Goal: Navigation & Orientation: Understand site structure

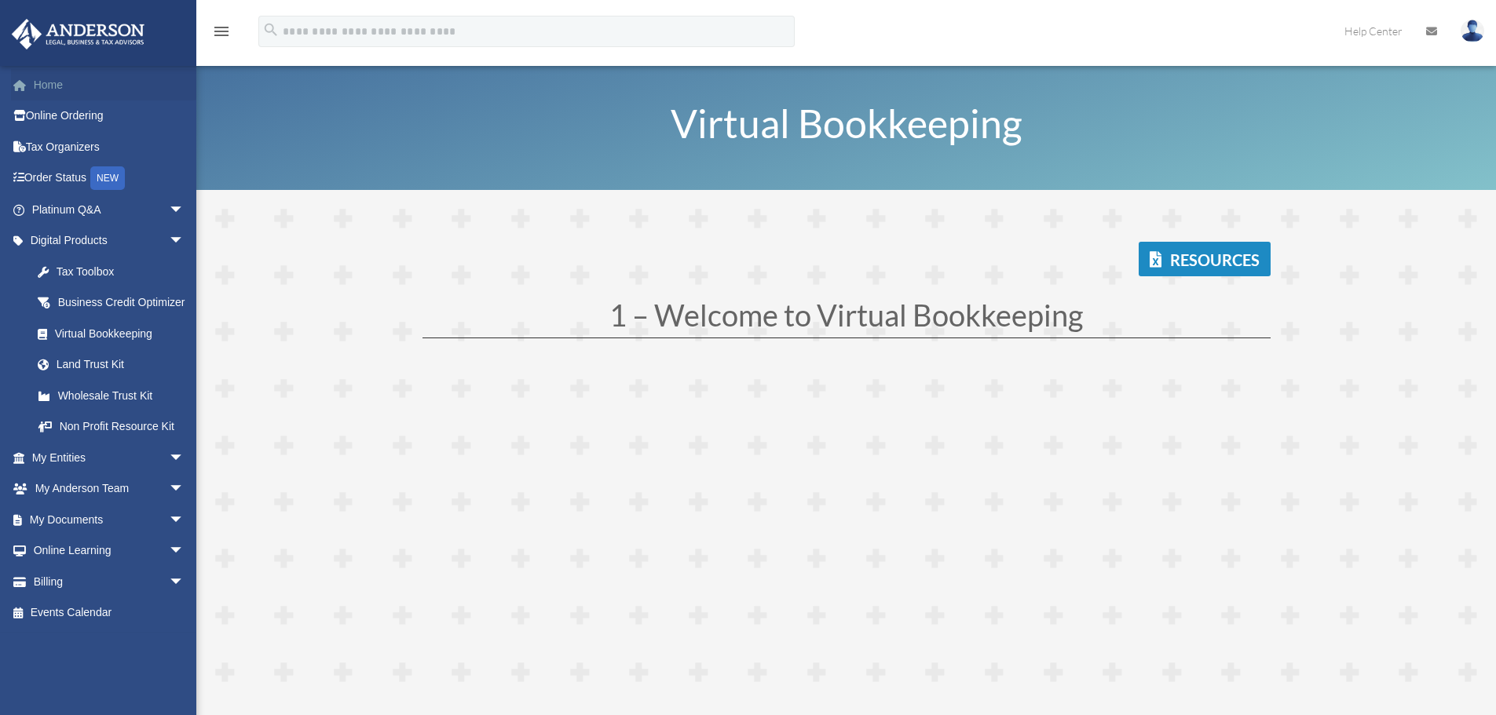
click at [65, 88] on link "Home" at bounding box center [109, 84] width 197 height 31
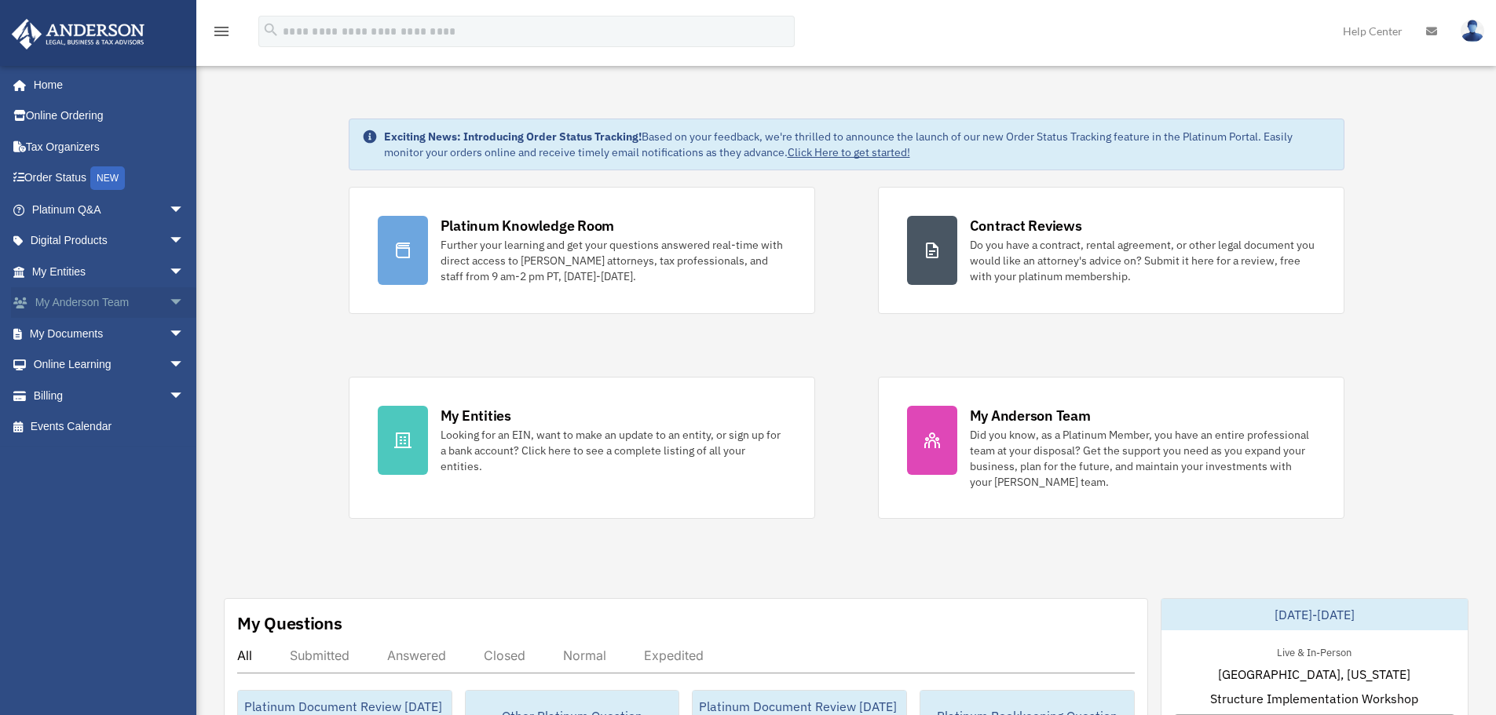
click at [169, 297] on span "arrow_drop_down" at bounding box center [184, 303] width 31 height 32
click at [169, 297] on span "arrow_drop_up" at bounding box center [184, 303] width 31 height 32
click at [169, 207] on span "arrow_drop_down" at bounding box center [184, 210] width 31 height 32
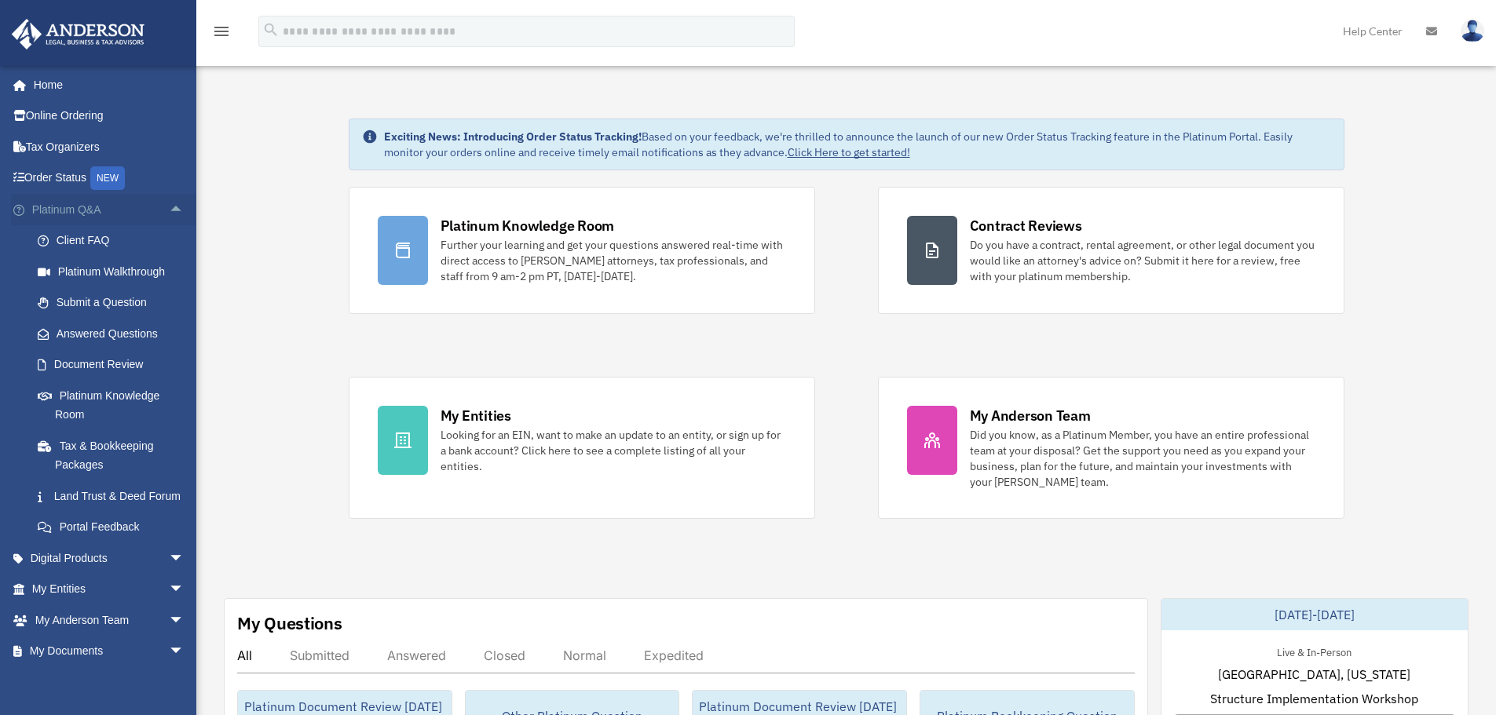
click at [169, 206] on span "arrow_drop_up" at bounding box center [184, 210] width 31 height 32
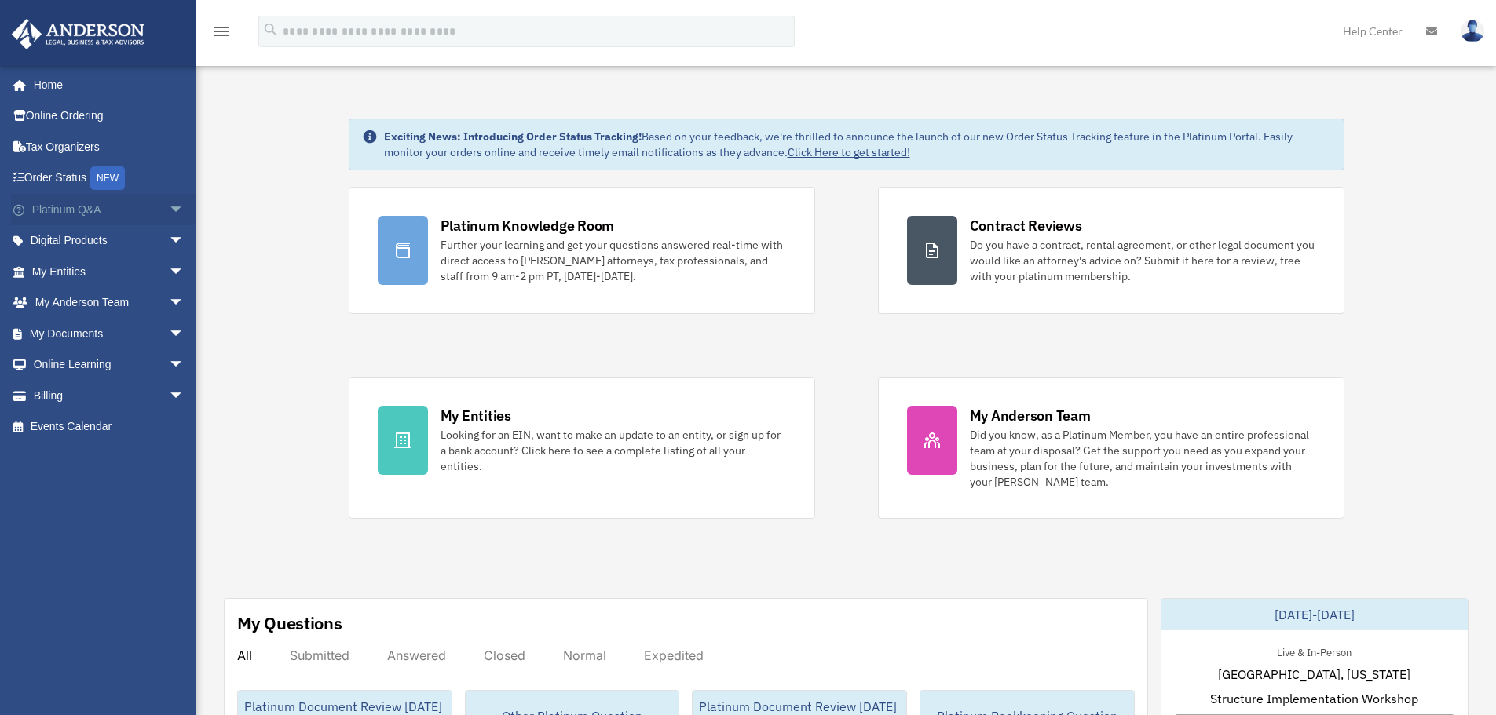
click at [169, 206] on span "arrow_drop_down" at bounding box center [184, 210] width 31 height 32
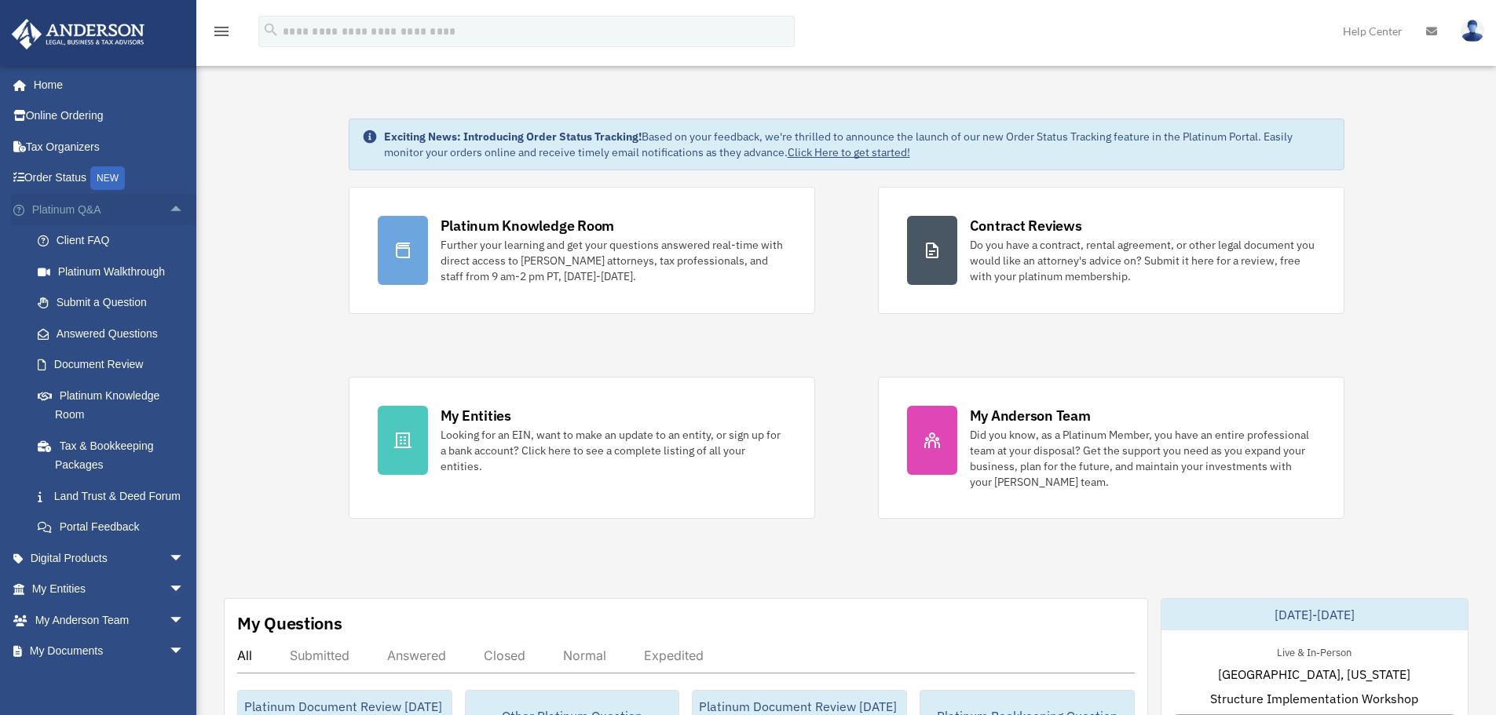
click at [169, 206] on span "arrow_drop_up" at bounding box center [184, 210] width 31 height 32
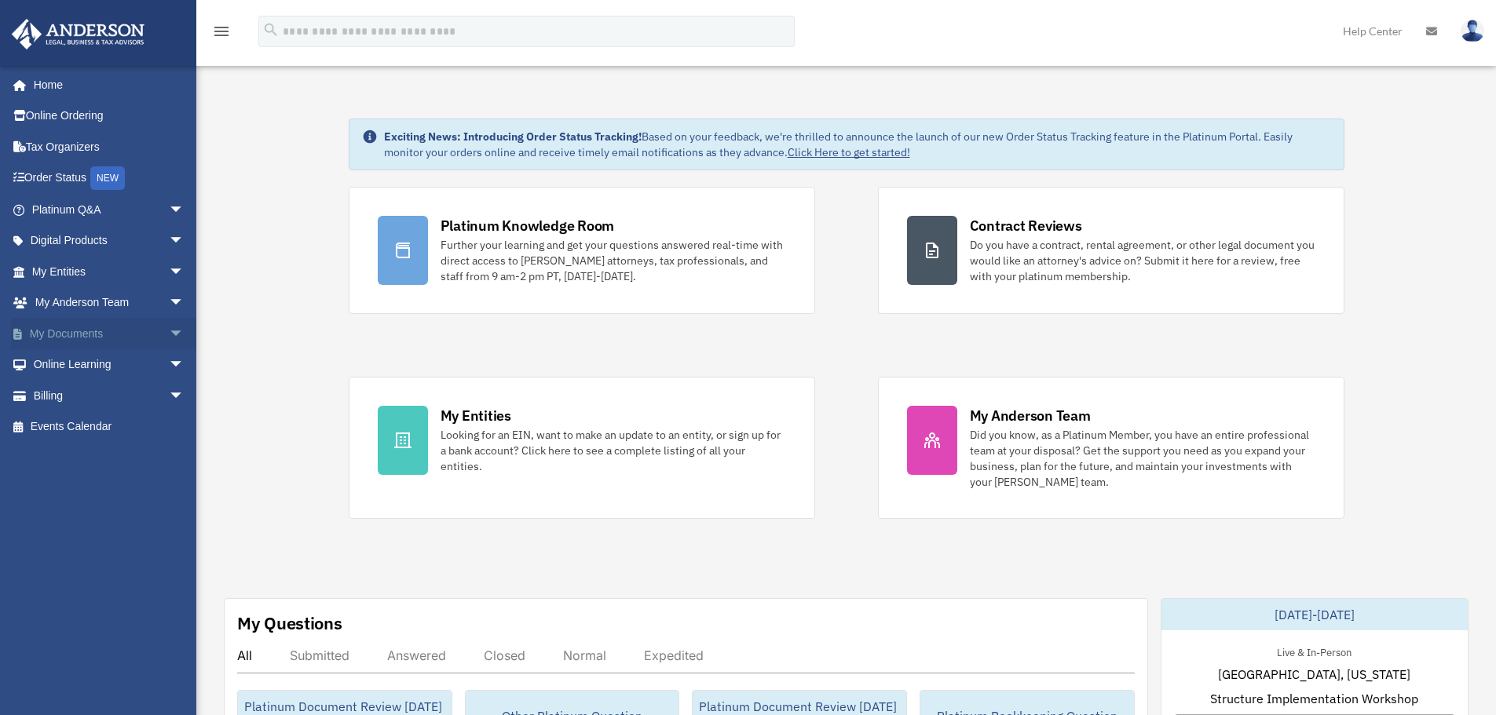
click at [169, 331] on span "arrow_drop_down" at bounding box center [184, 334] width 31 height 32
click at [175, 333] on span "arrow_drop_up" at bounding box center [184, 334] width 31 height 32
click at [169, 213] on span "arrow_drop_down" at bounding box center [184, 210] width 31 height 32
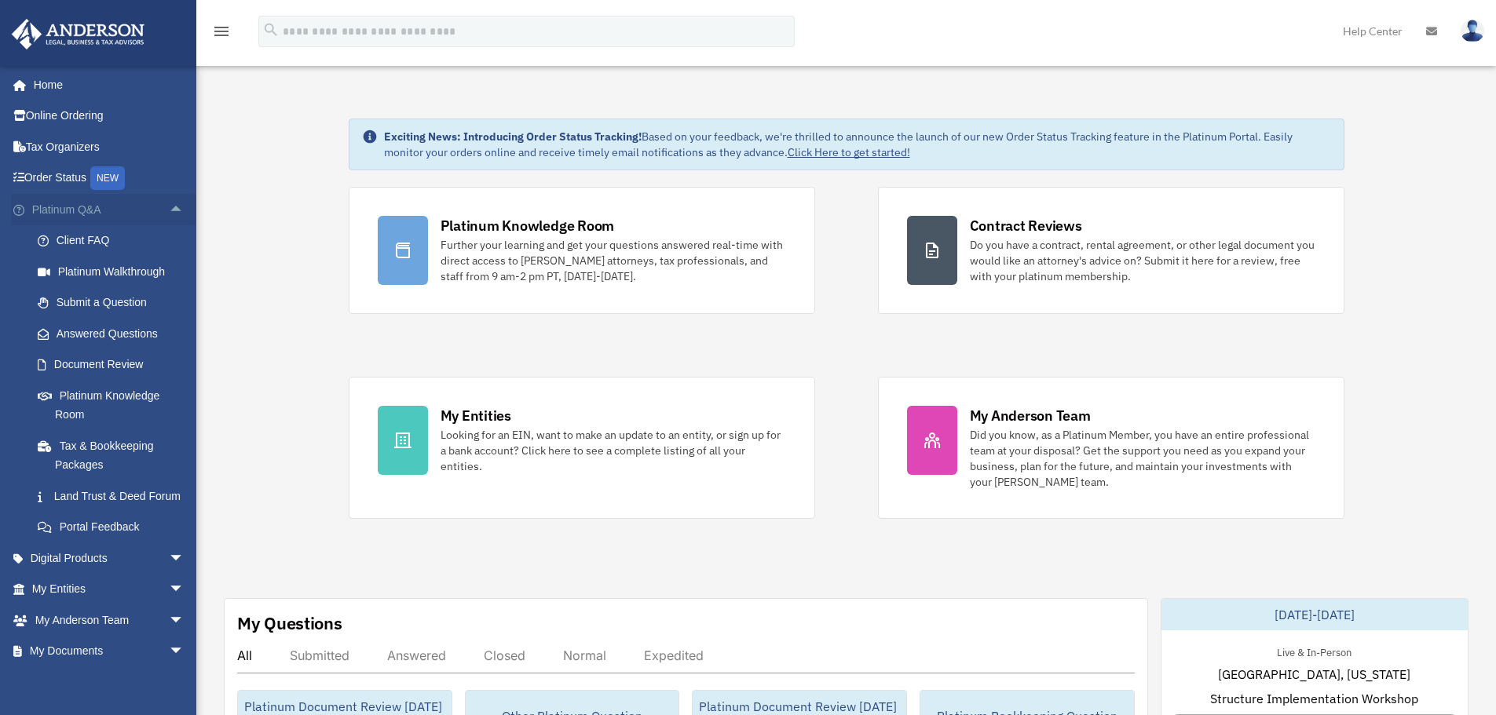
click at [169, 213] on span "arrow_drop_up" at bounding box center [184, 210] width 31 height 32
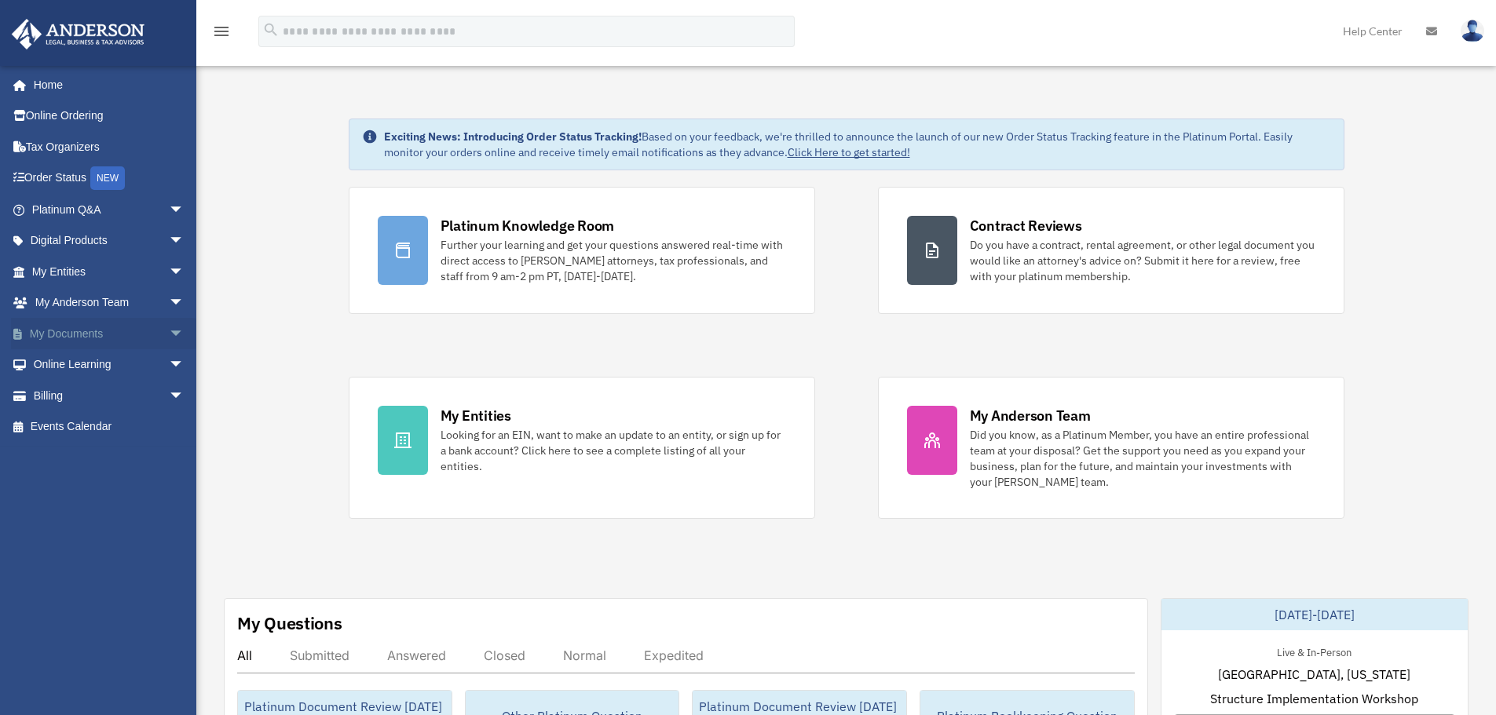
click at [169, 324] on span "arrow_drop_down" at bounding box center [184, 334] width 31 height 32
